Goal: Transaction & Acquisition: Subscribe to service/newsletter

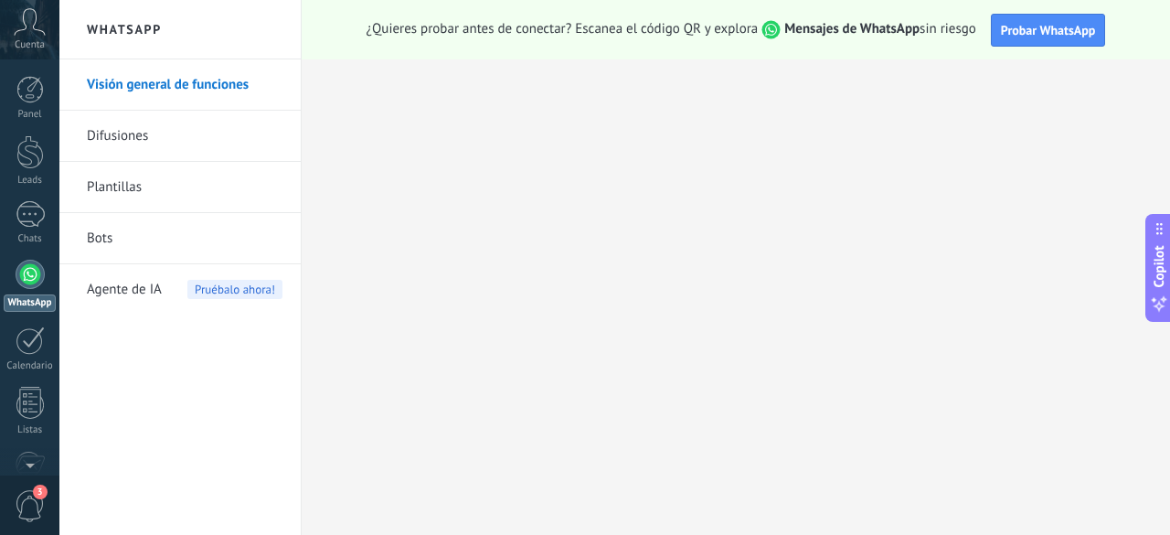
click at [29, 500] on span "3" at bounding box center [30, 506] width 31 height 32
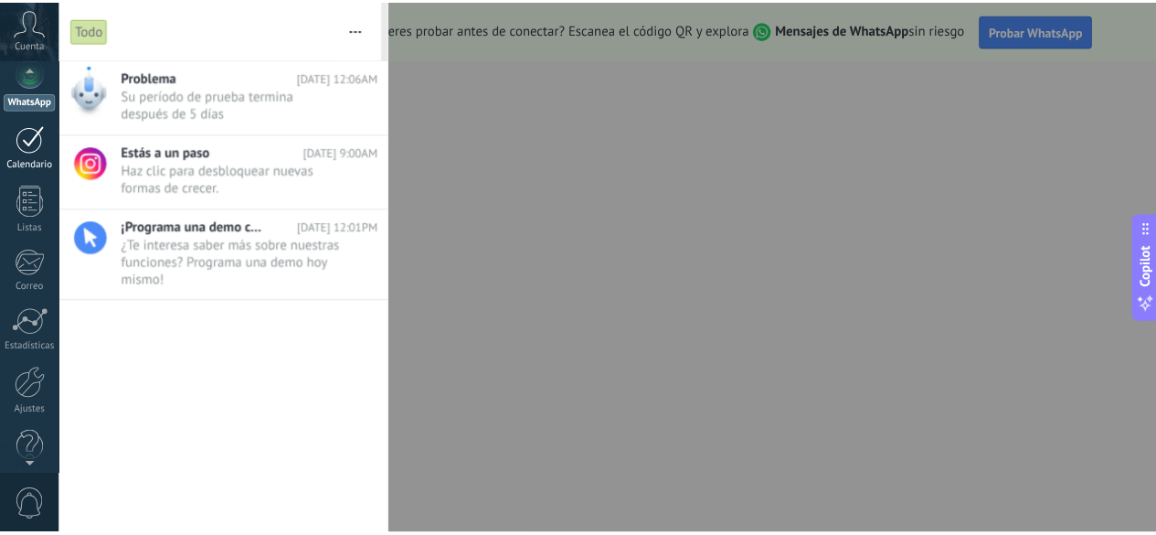
scroll to position [226, 0]
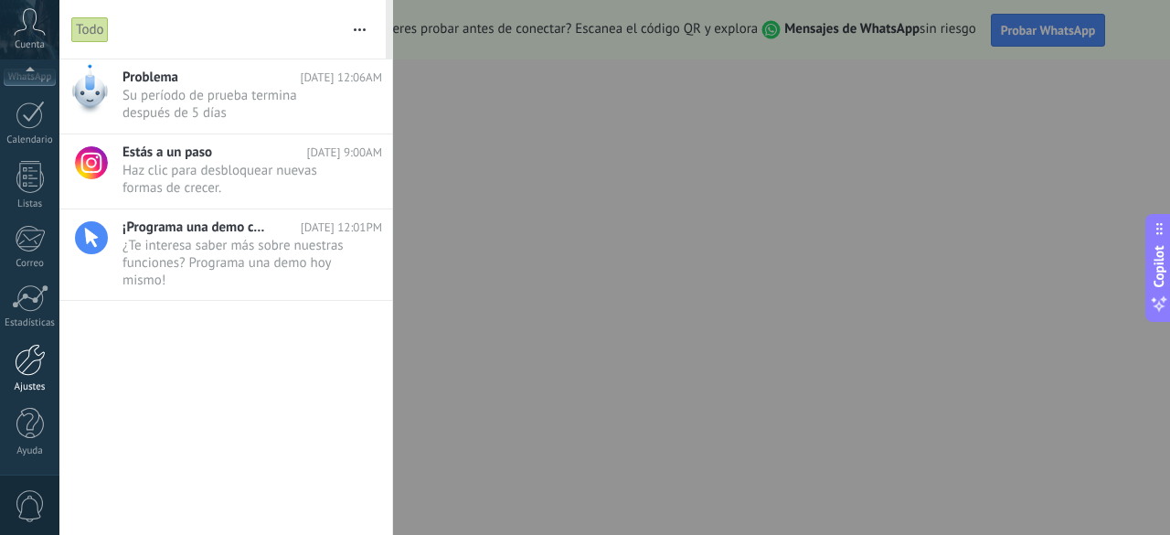
click at [32, 369] on div at bounding box center [30, 360] width 31 height 32
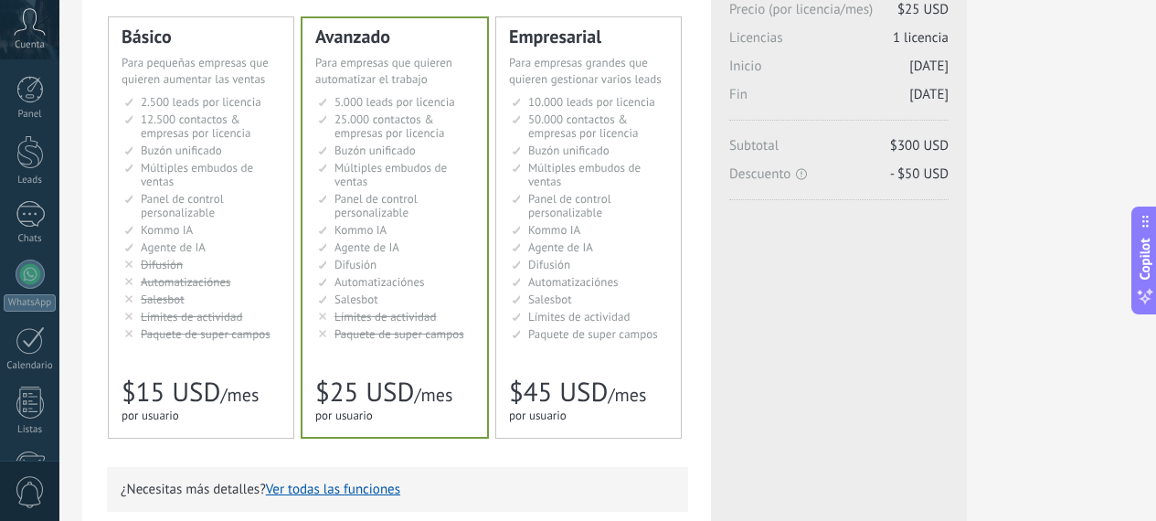
scroll to position [132, 26]
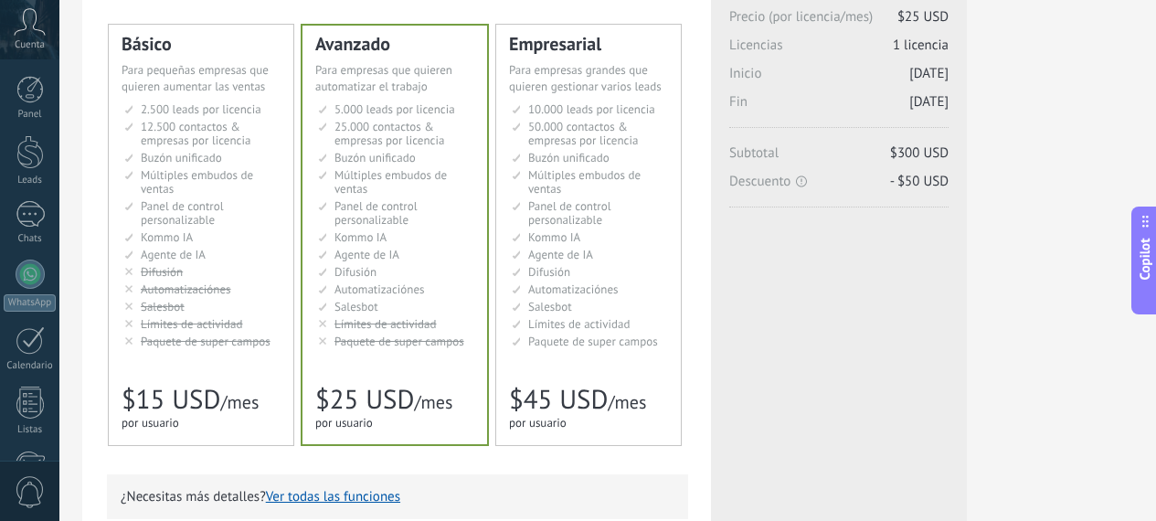
click at [271, 342] on span "Paquete de super campos" at bounding box center [206, 342] width 130 height 16
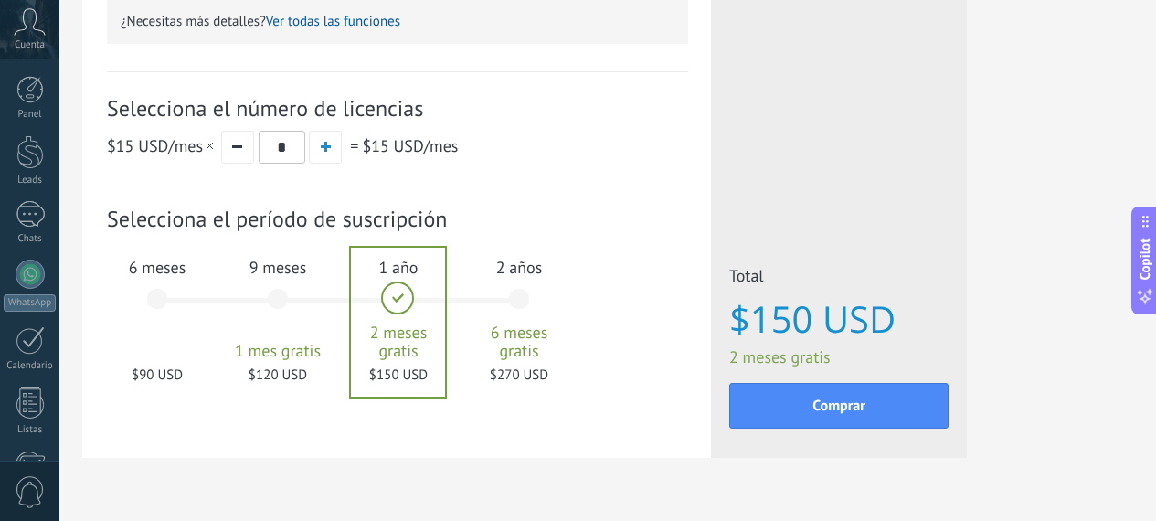
scroll to position [608, 26]
click at [207, 305] on div "6 meses $90 USD" at bounding box center [157, 306] width 99 height 129
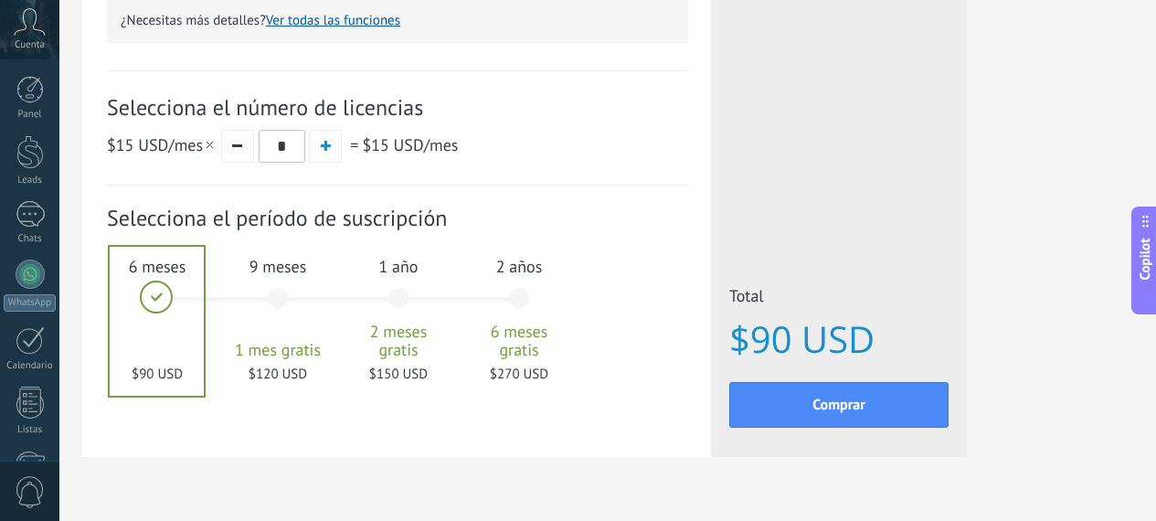
click at [327, 314] on div "9 meses 1 mes gratis $120 USD" at bounding box center [278, 306] width 99 height 129
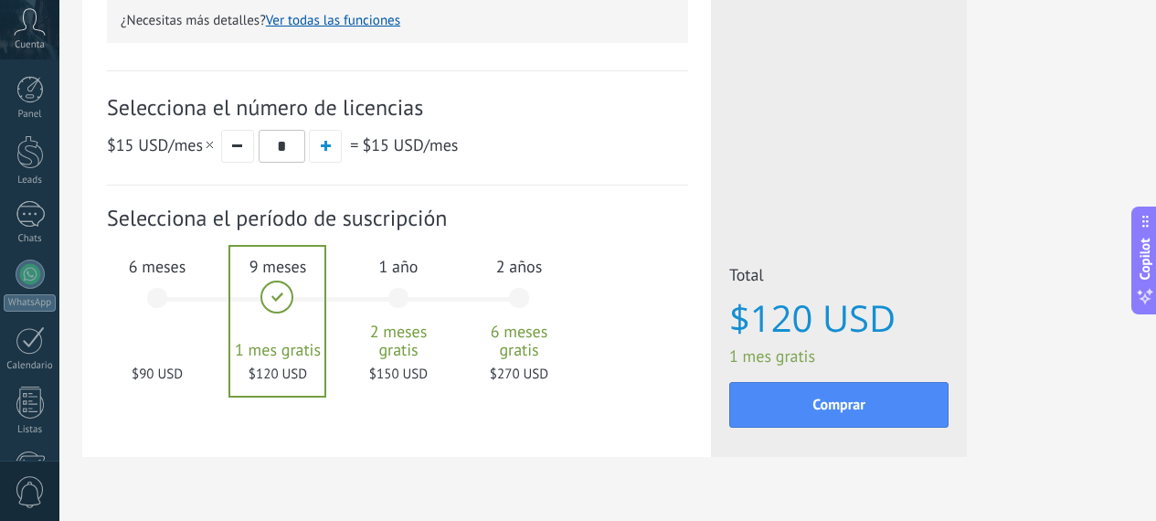
click at [448, 320] on div "1 año 2 meses gratis $150 USD" at bounding box center [398, 306] width 99 height 129
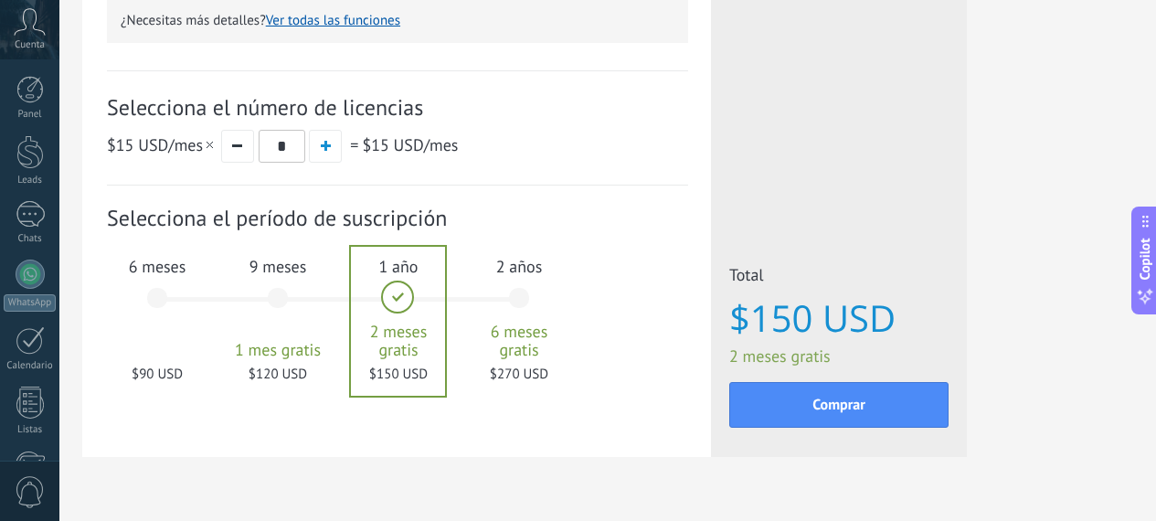
click at [569, 336] on span "6 meses gratis" at bounding box center [519, 341] width 99 height 37
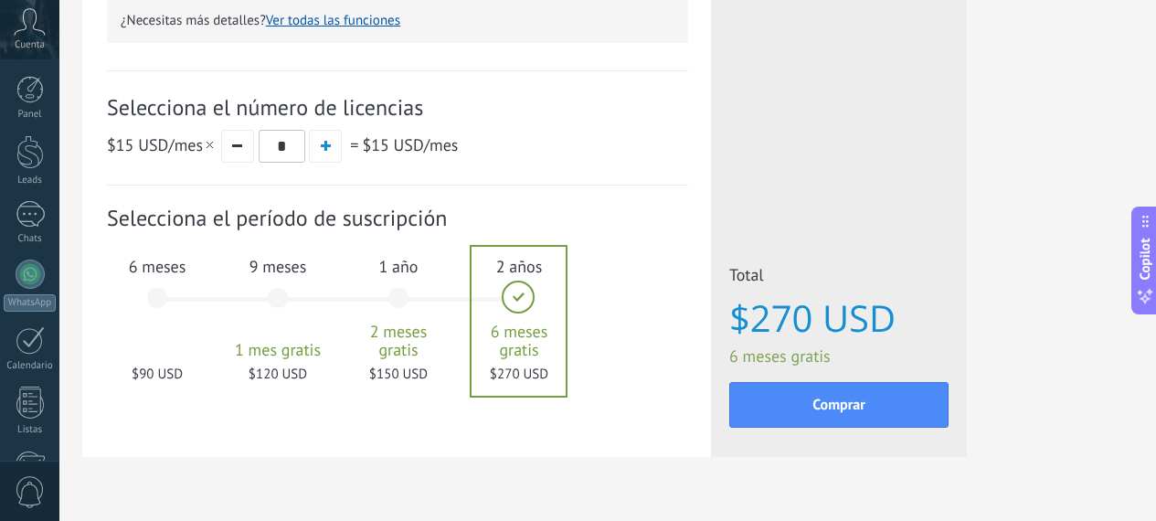
click at [207, 304] on div "6 meses $90 USD" at bounding box center [157, 306] width 99 height 129
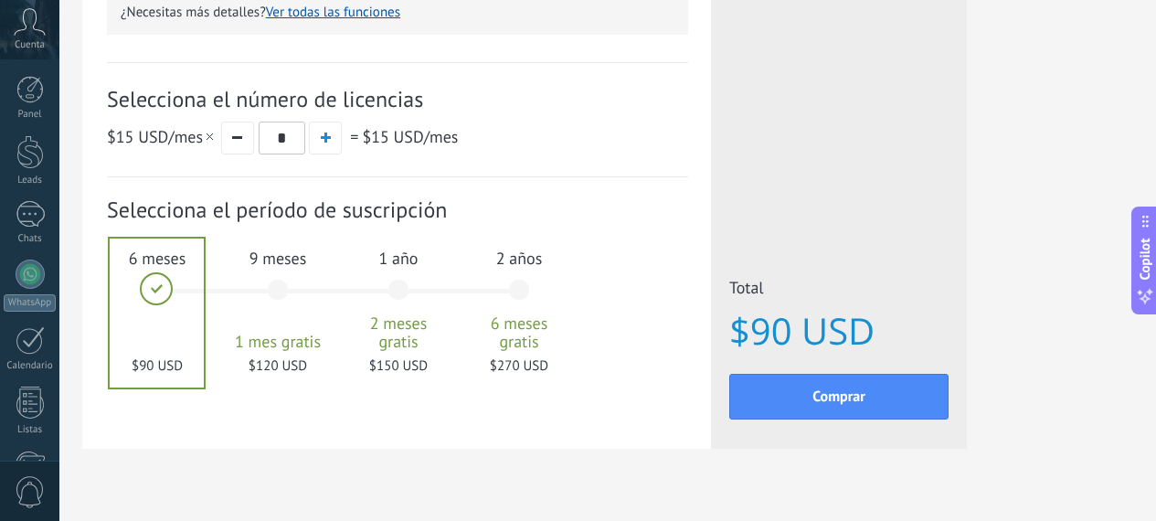
scroll to position [615, 26]
